Goal: Information Seeking & Learning: Learn about a topic

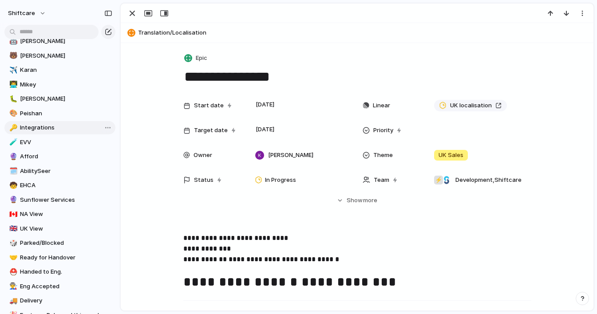
scroll to position [157, 0]
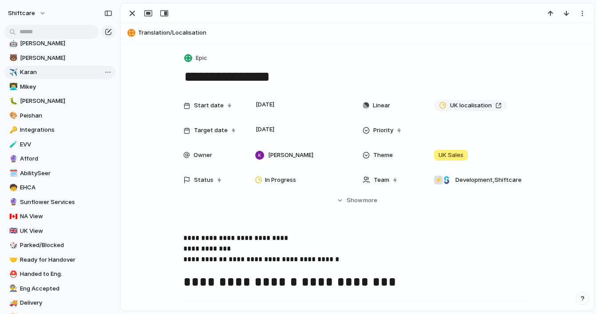
click at [34, 74] on span "Karan" at bounding box center [66, 72] width 92 height 9
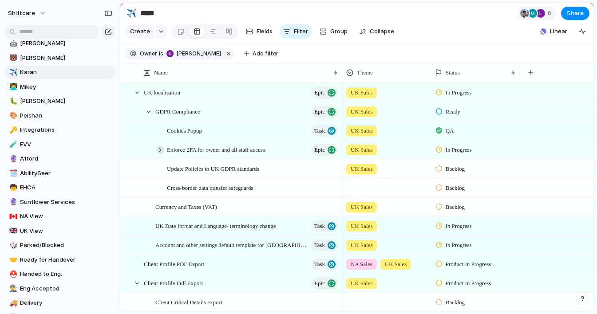
click at [161, 151] on div at bounding box center [160, 150] width 8 height 8
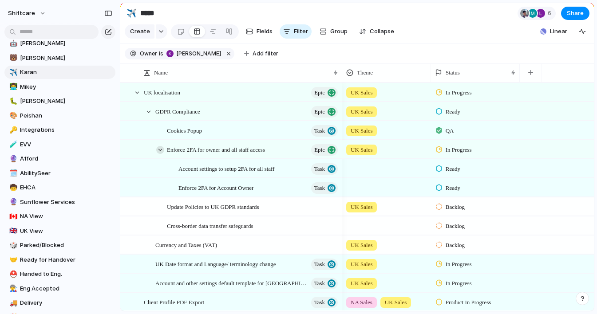
click at [161, 151] on div at bounding box center [160, 150] width 8 height 8
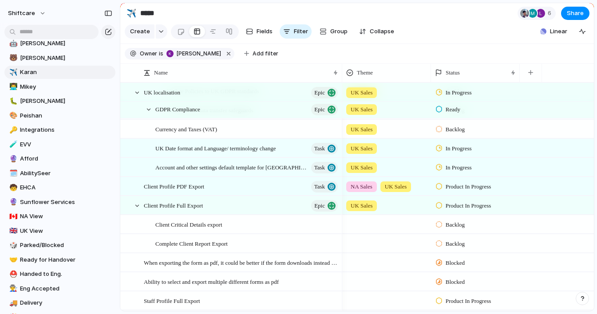
scroll to position [79, 0]
click at [137, 205] on div at bounding box center [137, 205] width 8 height 8
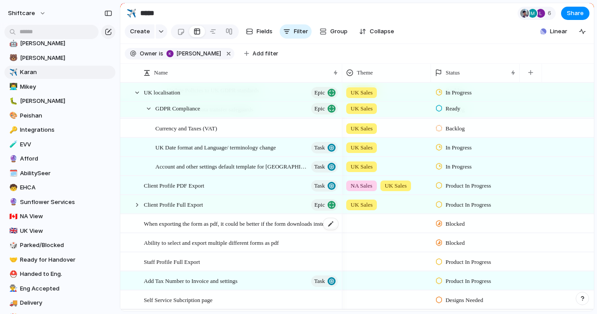
scroll to position [96, 0]
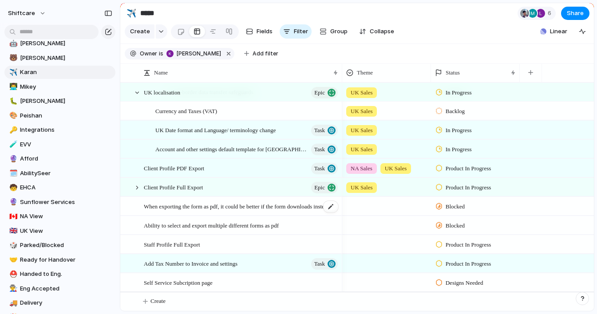
click at [263, 209] on span "When exporting the form as pdf, it could be better if the form downloads instea…" at bounding box center [241, 206] width 195 height 10
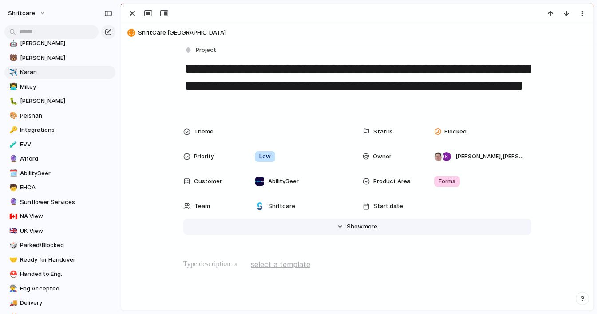
scroll to position [8, 0]
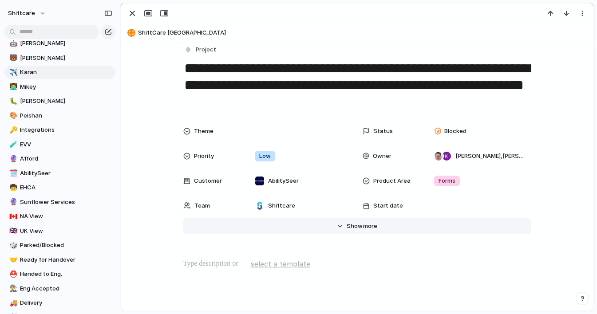
click at [358, 227] on span "Show" at bounding box center [354, 226] width 16 height 9
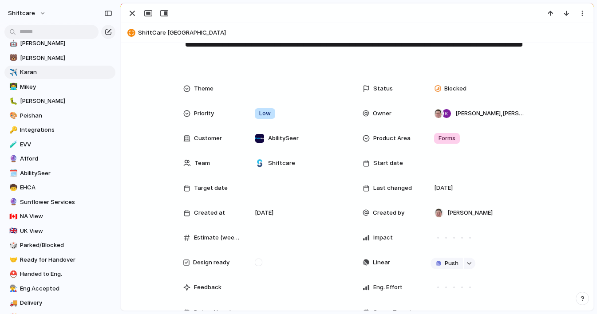
scroll to position [0, 0]
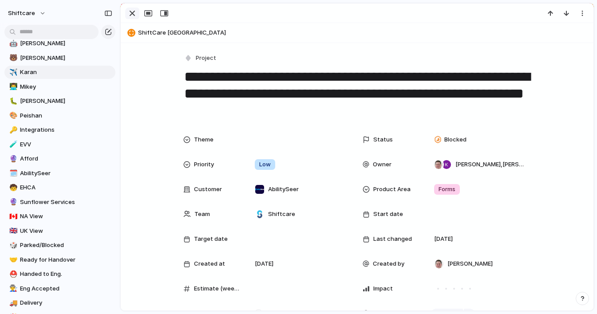
click at [134, 18] on div "button" at bounding box center [132, 13] width 11 height 11
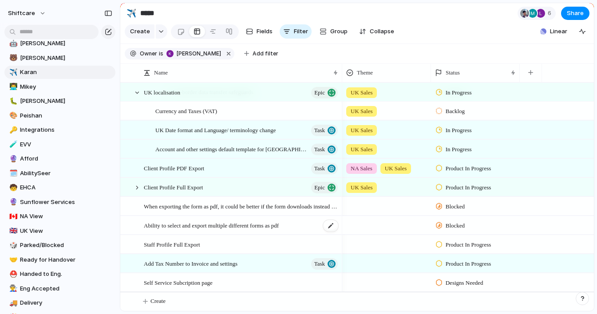
click at [256, 224] on span "Ability to select and export multiple different forms as pdf" at bounding box center [211, 225] width 135 height 10
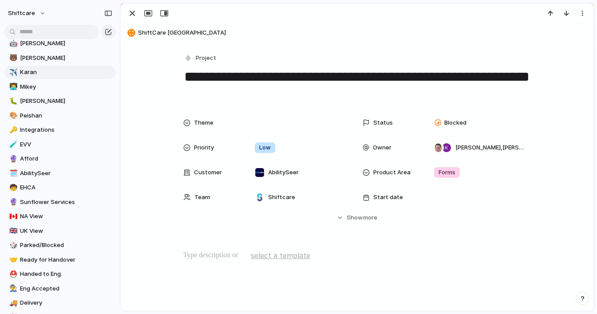
click at [370, 25] on header "ShiftCare [GEOGRAPHIC_DATA]" at bounding box center [357, 33] width 472 height 20
